Goal: Navigation & Orientation: Understand site structure

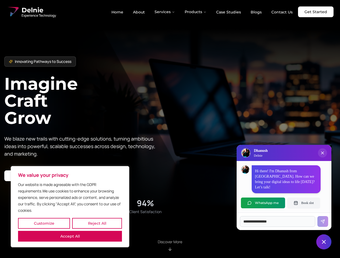
click at [44, 223] on button "Customize" at bounding box center [44, 223] width 52 height 11
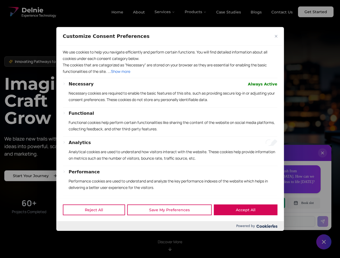
click at [97, 223] on div "Customize Consent Preferences We use cookies to help you navigate efficiently a…" at bounding box center [169, 129] width 227 height 204
click at [70, 236] on div at bounding box center [170, 129] width 340 height 258
click at [170, 129] on p "Functional cookies help perform certain functionalities like sharing the conten…" at bounding box center [173, 125] width 208 height 13
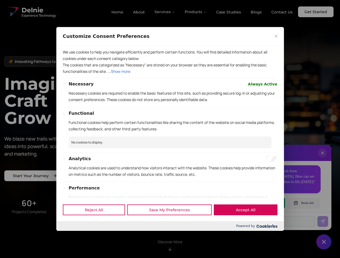
click at [165, 12] on div at bounding box center [170, 129] width 340 height 258
click at [195, 12] on div at bounding box center [170, 129] width 340 height 258
click at [322, 158] on div at bounding box center [170, 129] width 340 height 258
click at [263, 203] on div "Reject All Save My Preferences Accept All" at bounding box center [169, 209] width 227 height 23
click at [303, 203] on div at bounding box center [170, 129] width 340 height 258
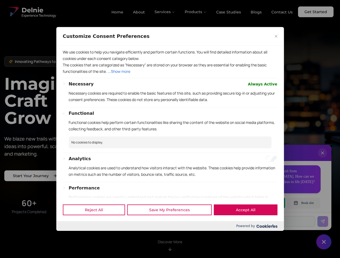
click at [324, 242] on div at bounding box center [170, 129] width 340 height 258
